Goal: Check status: Check status

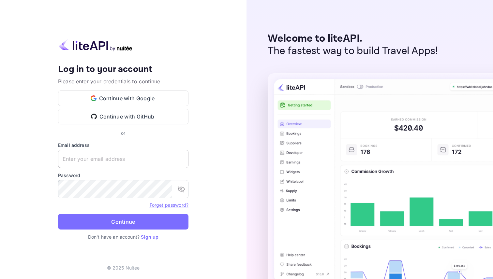
click at [136, 158] on input "text" at bounding box center [123, 159] width 130 height 18
click at [0, 279] on com-1password-button at bounding box center [0, 279] width 0 height 0
click at [144, 102] on button "Continue with Google" at bounding box center [123, 99] width 130 height 16
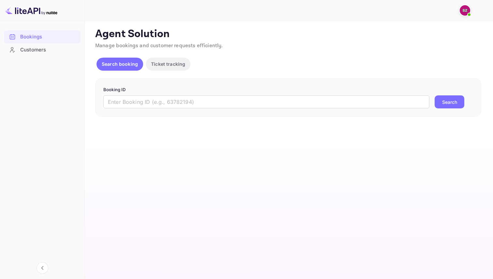
click at [449, 103] on button "Search" at bounding box center [449, 102] width 30 height 13
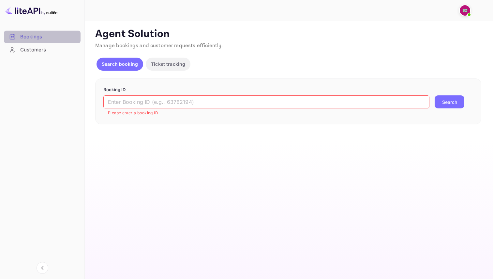
click at [53, 43] on div "Bookings" at bounding box center [42, 37] width 77 height 13
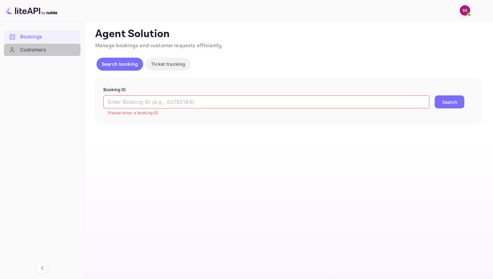
click at [54, 50] on div "Customers" at bounding box center [48, 49] width 57 height 7
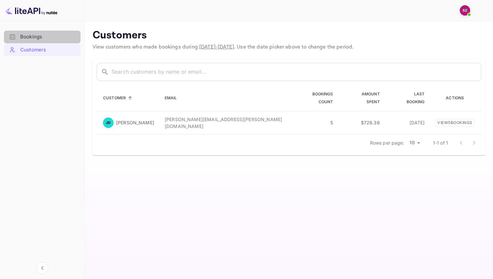
click at [52, 35] on div "Bookings" at bounding box center [48, 36] width 57 height 7
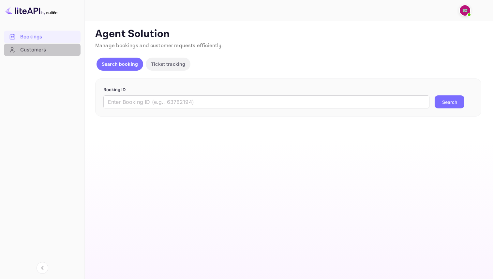
click at [62, 51] on div "Customers" at bounding box center [48, 49] width 57 height 7
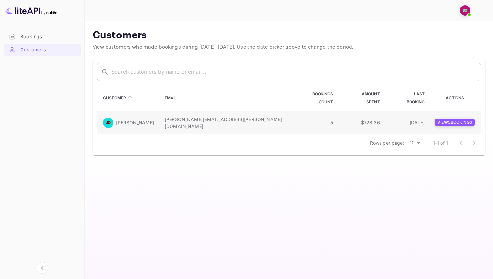
click at [448, 119] on p "View 5 booking s" at bounding box center [455, 123] width 40 height 8
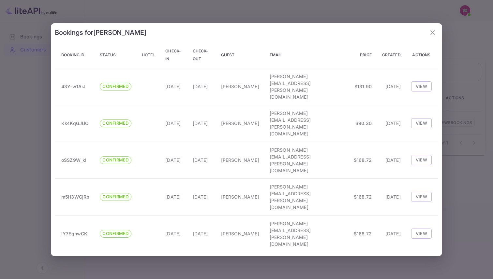
click at [434, 37] on icon "button" at bounding box center [433, 33] width 8 height 8
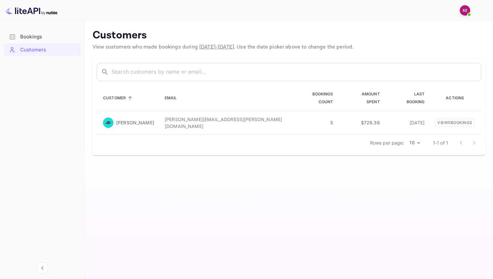
click at [32, 34] on div "Bookings" at bounding box center [48, 36] width 57 height 7
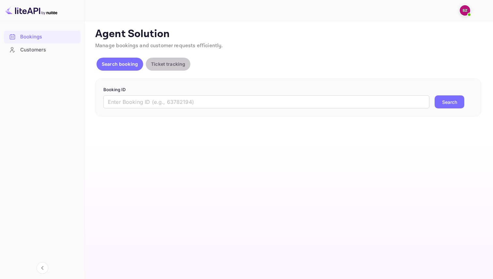
click at [165, 66] on p "Ticket tracking" at bounding box center [168, 64] width 34 height 7
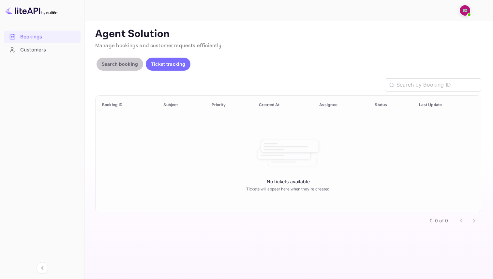
click at [122, 66] on p "Search booking" at bounding box center [120, 64] width 36 height 7
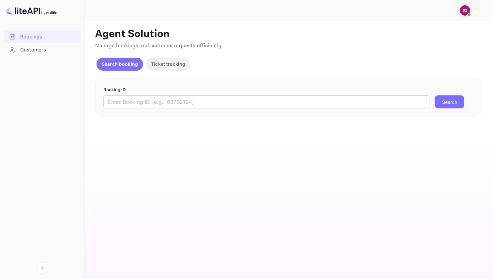
click at [37, 49] on div "Customers" at bounding box center [48, 49] width 57 height 7
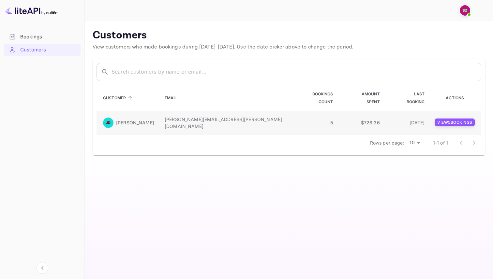
click at [444, 119] on p "View 5 booking s" at bounding box center [455, 123] width 40 height 8
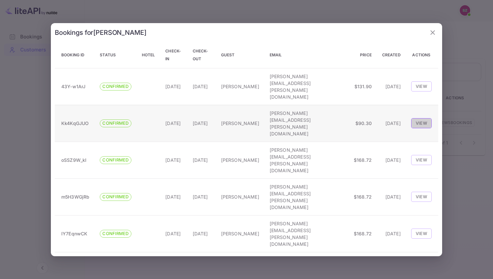
click at [419, 128] on button "View" at bounding box center [421, 123] width 21 height 10
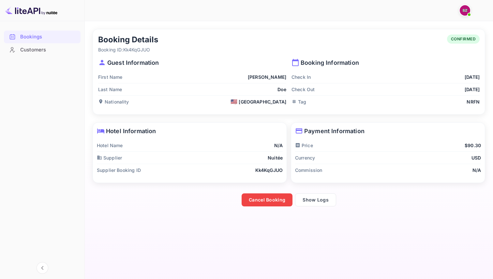
click at [51, 47] on div "Customers" at bounding box center [48, 49] width 57 height 7
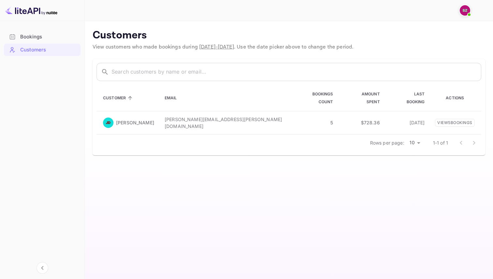
click at [463, 10] on img at bounding box center [465, 10] width 10 height 10
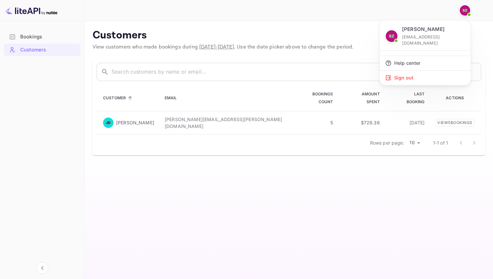
click at [35, 33] on div at bounding box center [246, 139] width 493 height 279
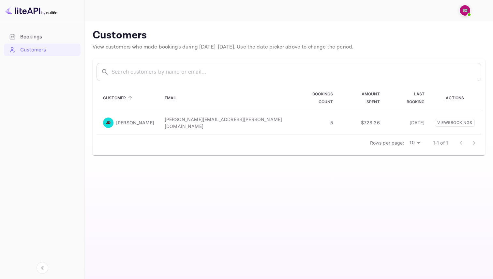
click at [36, 35] on div "Bookings" at bounding box center [48, 36] width 57 height 7
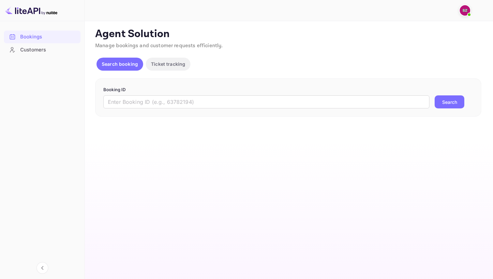
click at [234, 76] on div "Agent Solution Manage bookings and customer requests efficiently. Search bookin…" at bounding box center [288, 72] width 386 height 89
click at [51, 52] on div "Customers" at bounding box center [48, 49] width 57 height 7
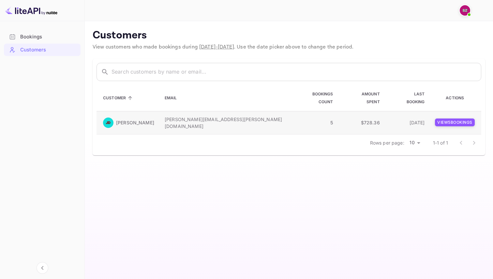
click at [458, 119] on p "View 5 booking s" at bounding box center [455, 123] width 40 height 8
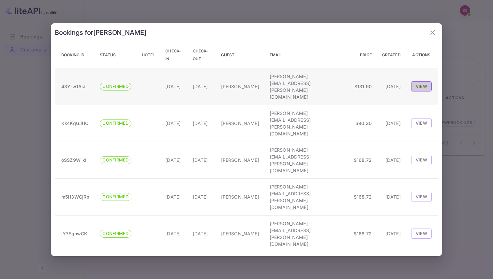
click at [423, 91] on button "View" at bounding box center [421, 86] width 21 height 10
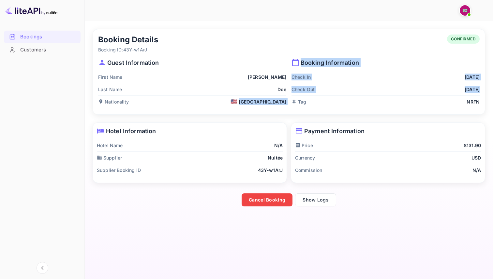
drag, startPoint x: 254, startPoint y: 104, endPoint x: 287, endPoint y: 104, distance: 33.6
click at [287, 104] on div "Guest Information First Name [PERSON_NAME] Name [PERSON_NAME] Nationality 🇺🇸 [D…" at bounding box center [286, 80] width 387 height 55
click at [287, 104] on div "Booking Information Check In [DATE] Check Out [DATE] Tag NRFN" at bounding box center [382, 80] width 193 height 55
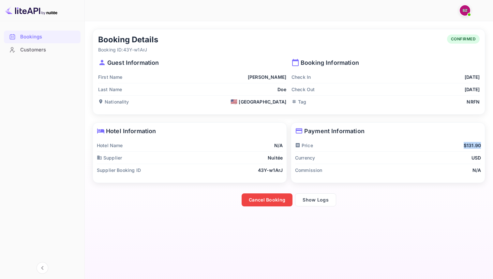
drag, startPoint x: 462, startPoint y: 146, endPoint x: 481, endPoint y: 146, distance: 19.2
click at [481, 146] on div "Payment Information Price $131.90 Currency USD Commission N/A" at bounding box center [388, 153] width 194 height 60
drag, startPoint x: 268, startPoint y: 142, endPoint x: 283, endPoint y: 175, distance: 36.6
click at [283, 176] on div "Hotel Information Hotel Name N/A Supplier Nuitée Supplier Booking ID 43Y-w1ArJ" at bounding box center [190, 153] width 194 height 60
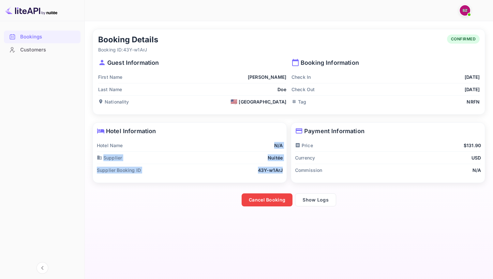
click at [283, 175] on div "Hotel Information Hotel Name N/A Supplier Nuitée Supplier Booking ID 43Y-w1ArJ" at bounding box center [190, 153] width 194 height 60
click at [326, 200] on button "Show Logs" at bounding box center [315, 200] width 41 height 13
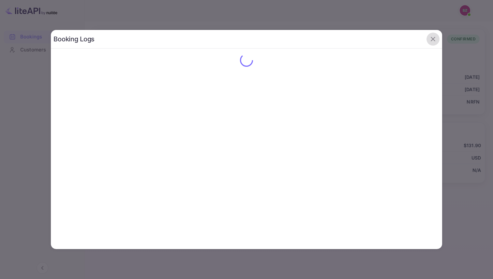
click at [434, 41] on icon "button" at bounding box center [433, 39] width 8 height 8
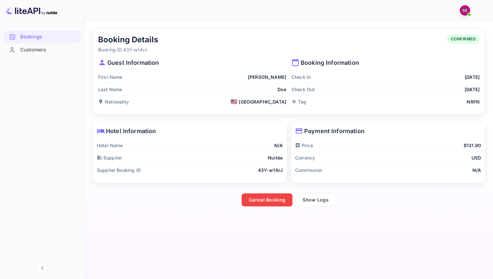
click at [275, 148] on p "N/A" at bounding box center [278, 145] width 8 height 7
click at [255, 173] on div "Supplier Booking ID 43Y-w1ArJ" at bounding box center [190, 170] width 186 height 12
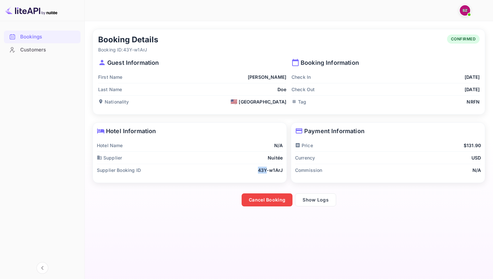
click at [255, 173] on div "Supplier Booking ID 43Y-w1ArJ" at bounding box center [190, 170] width 186 height 12
click at [309, 204] on button "Show Logs" at bounding box center [315, 200] width 41 height 13
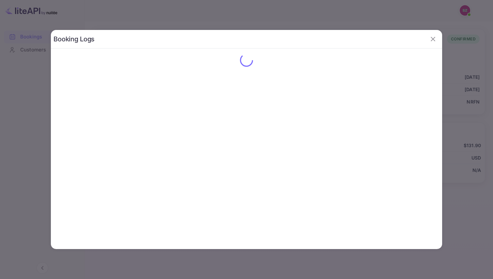
click at [354, 82] on div "Booking Logs" at bounding box center [246, 139] width 391 height 219
click at [434, 38] on icon "button" at bounding box center [433, 39] width 5 height 5
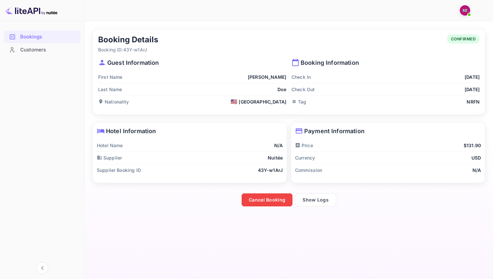
click at [51, 47] on div "Customers" at bounding box center [48, 49] width 57 height 7
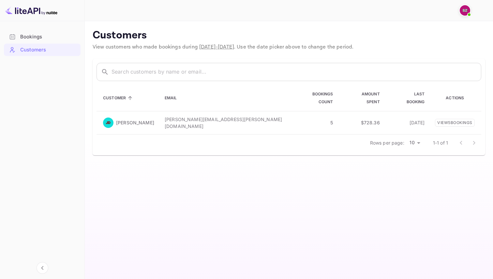
click at [46, 36] on div "Bookings" at bounding box center [48, 36] width 57 height 7
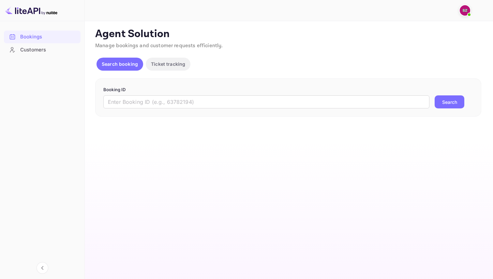
click at [42, 53] on div "Customers" at bounding box center [48, 49] width 57 height 7
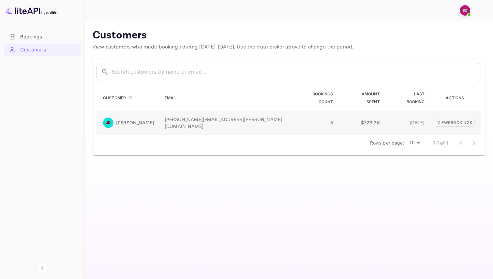
click at [174, 117] on p "[PERSON_NAME][EMAIL_ADDRESS][PERSON_NAME][DOMAIN_NAME]" at bounding box center [224, 123] width 118 height 14
click at [454, 119] on p "View 5 booking s" at bounding box center [455, 123] width 40 height 8
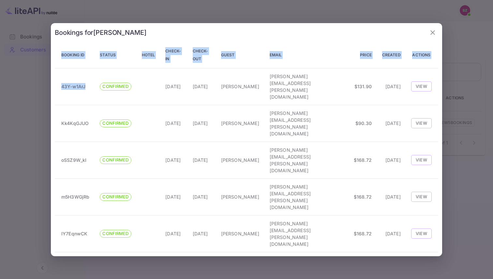
drag, startPoint x: 86, startPoint y: 116, endPoint x: 54, endPoint y: 115, distance: 32.6
click at [54, 115] on div "Bookings for [PERSON_NAME] Booking ID Status Hotel Check-in Check-out Guest Ema…" at bounding box center [246, 139] width 391 height 233
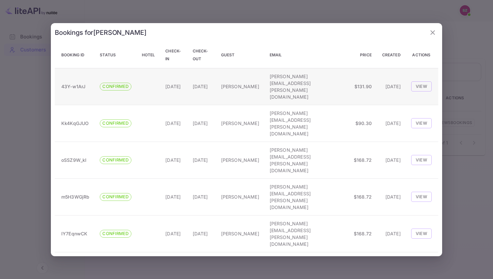
click at [69, 90] on p "43Y-w1ArJ" at bounding box center [75, 86] width 28 height 7
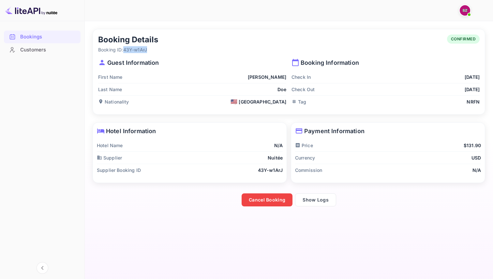
drag, startPoint x: 152, startPoint y: 49, endPoint x: 125, endPoint y: 49, distance: 27.4
click at [125, 49] on p "Booking ID: 43Y-w1ArJ" at bounding box center [128, 49] width 60 height 7
copy p "43Y-w1ArJ"
click at [42, 37] on div "Bookings" at bounding box center [48, 36] width 57 height 7
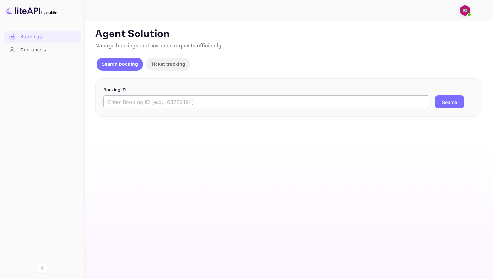
click at [162, 101] on input "text" at bounding box center [266, 102] width 326 height 13
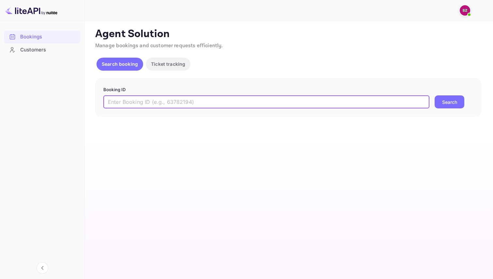
paste input "43Y-w1ArJ"
type input "43Y-w1ArJ"
click at [434, 96] on button "Search" at bounding box center [449, 102] width 30 height 13
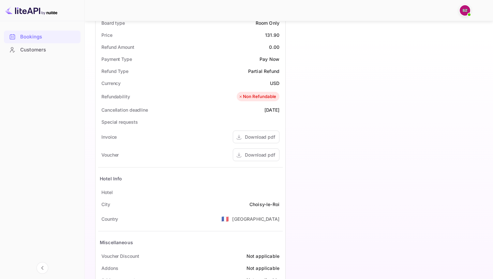
scroll to position [234, 0]
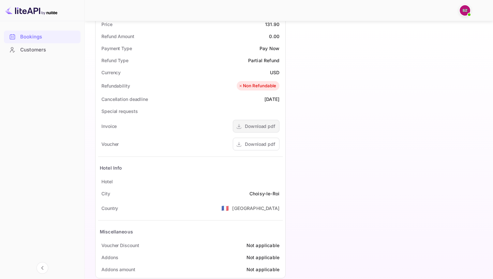
click at [262, 126] on div "Download pdf" at bounding box center [260, 126] width 30 height 7
click at [259, 142] on div "Download pdf" at bounding box center [260, 144] width 30 height 7
click at [264, 86] on div "Non Refundable" at bounding box center [257, 86] width 38 height 7
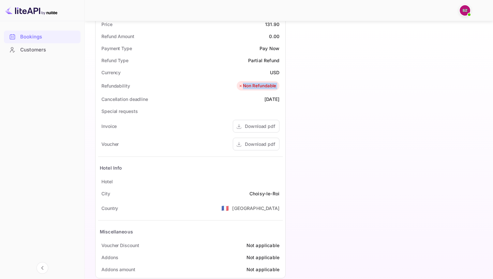
click at [264, 86] on div "Non Refundable" at bounding box center [257, 86] width 38 height 7
click at [290, 96] on div "Timeline Booking confirmed # 4054408 Supplier ID: 43Y-w1ArJ [DATE] 18:55 Messag…" at bounding box center [384, 45] width 196 height 475
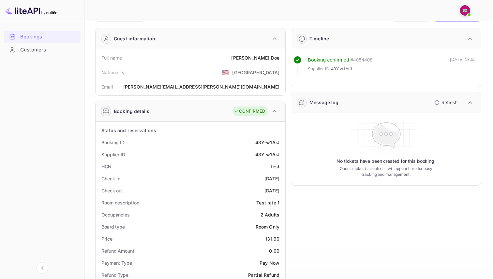
scroll to position [0, 0]
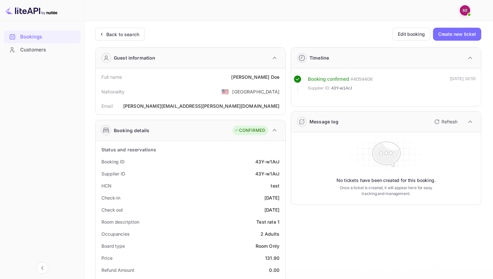
click at [37, 48] on div "Customers" at bounding box center [48, 49] width 57 height 7
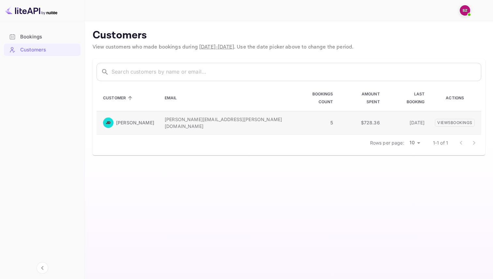
click at [175, 116] on p "[PERSON_NAME][EMAIL_ADDRESS][PERSON_NAME][DOMAIN_NAME]" at bounding box center [224, 123] width 118 height 14
click at [443, 119] on p "View 5 booking s" at bounding box center [455, 123] width 40 height 8
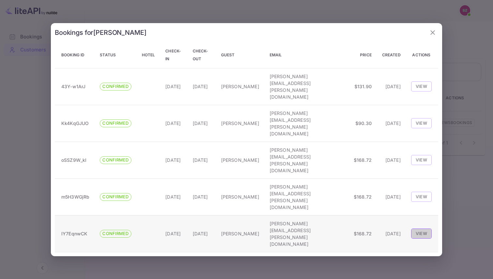
click at [416, 229] on button "View" at bounding box center [421, 234] width 21 height 10
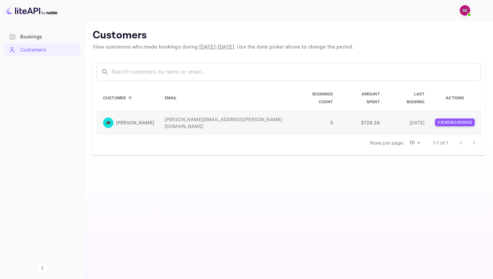
click at [435, 119] on p "View 5 booking s" at bounding box center [455, 123] width 40 height 8
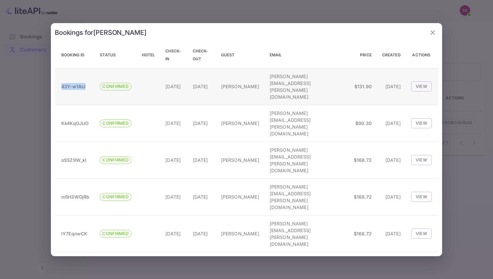
drag, startPoint x: 88, startPoint y: 119, endPoint x: 61, endPoint y: 119, distance: 27.1
click at [61, 90] on p "43Y-w1ArJ" at bounding box center [75, 86] width 28 height 7
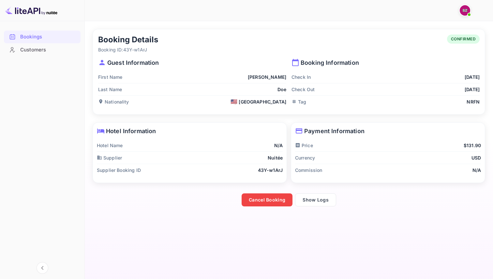
click at [164, 191] on div "Cancel Booking Show Logs" at bounding box center [287, 197] width 396 height 20
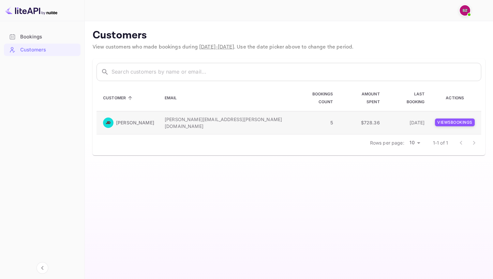
click at [443, 119] on p "View 5 booking s" at bounding box center [455, 123] width 40 height 8
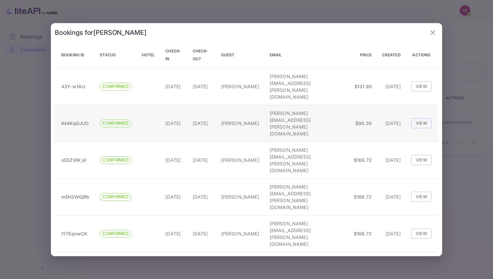
click at [84, 133] on td "Kk4KqGJUO" at bounding box center [75, 123] width 40 height 37
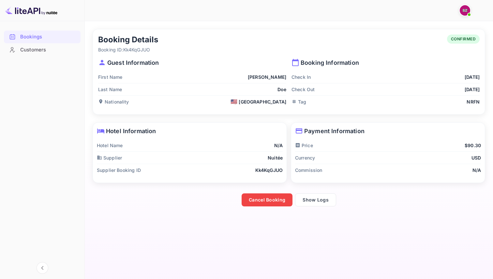
click at [128, 49] on p "Booking ID: Kk4KqGJUO" at bounding box center [128, 49] width 60 height 7
copy p "Kk4KqGJUO"
click at [159, 190] on div "Cancel Booking Show Logs" at bounding box center [287, 197] width 396 height 20
click at [48, 39] on div "Bookings" at bounding box center [48, 36] width 57 height 7
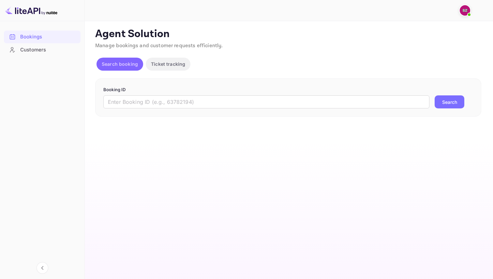
click at [124, 63] on p "Search booking" at bounding box center [120, 64] width 36 height 7
click at [41, 50] on div "Customers" at bounding box center [48, 49] width 57 height 7
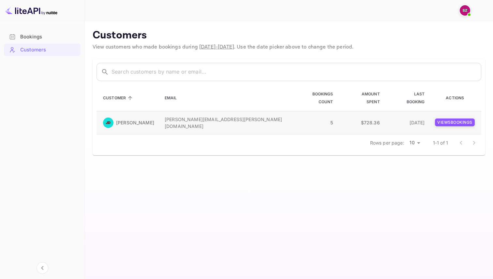
click at [436, 119] on p "View 5 booking s" at bounding box center [455, 123] width 40 height 8
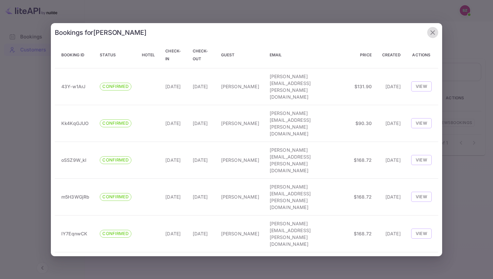
click at [431, 35] on icon "button" at bounding box center [432, 32] width 5 height 5
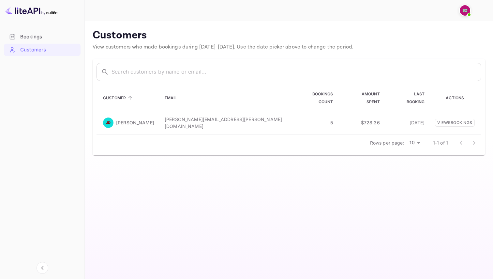
click at [331, 194] on main "Customers View customers who made bookings during [DATE] - [DATE] . Use the dat…" at bounding box center [289, 150] width 408 height 258
drag, startPoint x: 287, startPoint y: 112, endPoint x: 290, endPoint y: 112, distance: 3.6
click at [290, 112] on td "5" at bounding box center [313, 122] width 50 height 23
click at [47, 39] on div "Bookings" at bounding box center [48, 36] width 57 height 7
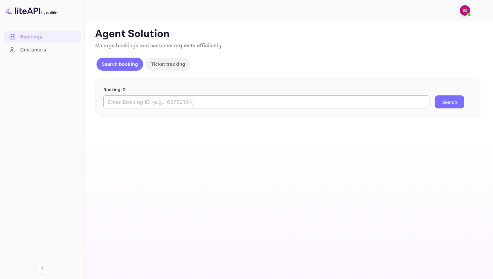
click at [189, 107] on input "text" at bounding box center [266, 102] width 326 height 13
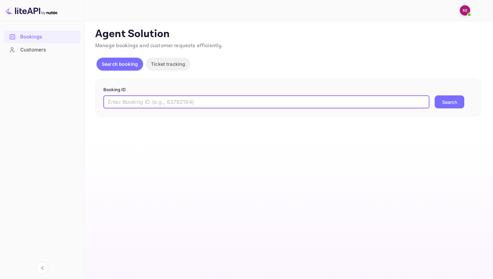
paste input "git push --set-upstream origin enable-refundable-only"
click at [434, 96] on button "Search" at bounding box center [449, 102] width 30 height 13
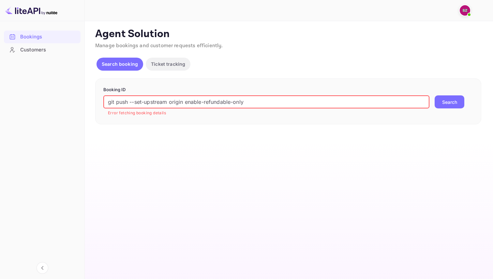
click at [248, 102] on input "git push --set-upstream origin enable-refundable-only" at bounding box center [266, 102] width 326 height 13
paste input "Kk4KqGJUO"
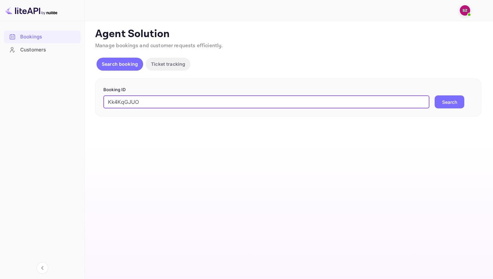
type input "Kk4KqGJUO"
click at [434, 96] on button "Search" at bounding box center [449, 102] width 30 height 13
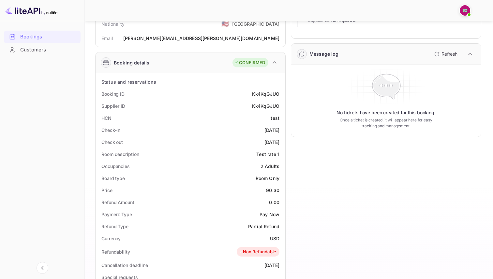
scroll to position [70, 0]
